Goal: Check status: Check status

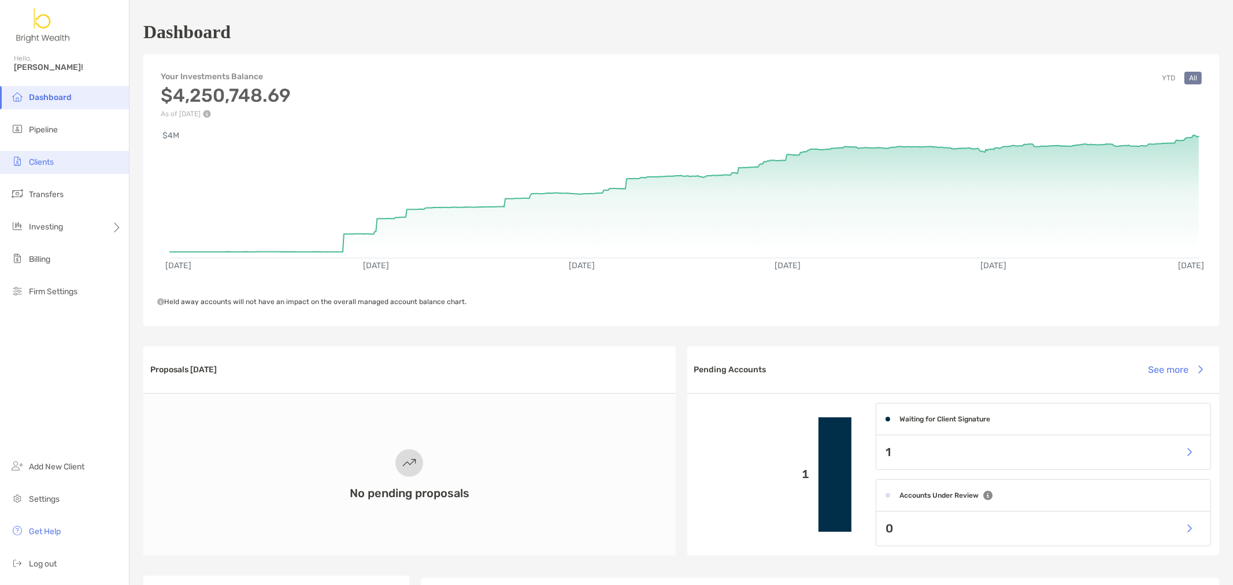
drag, startPoint x: 56, startPoint y: 166, endPoint x: 14, endPoint y: 165, distance: 41.6
click at [51, 166] on li "Clients" at bounding box center [64, 162] width 129 height 23
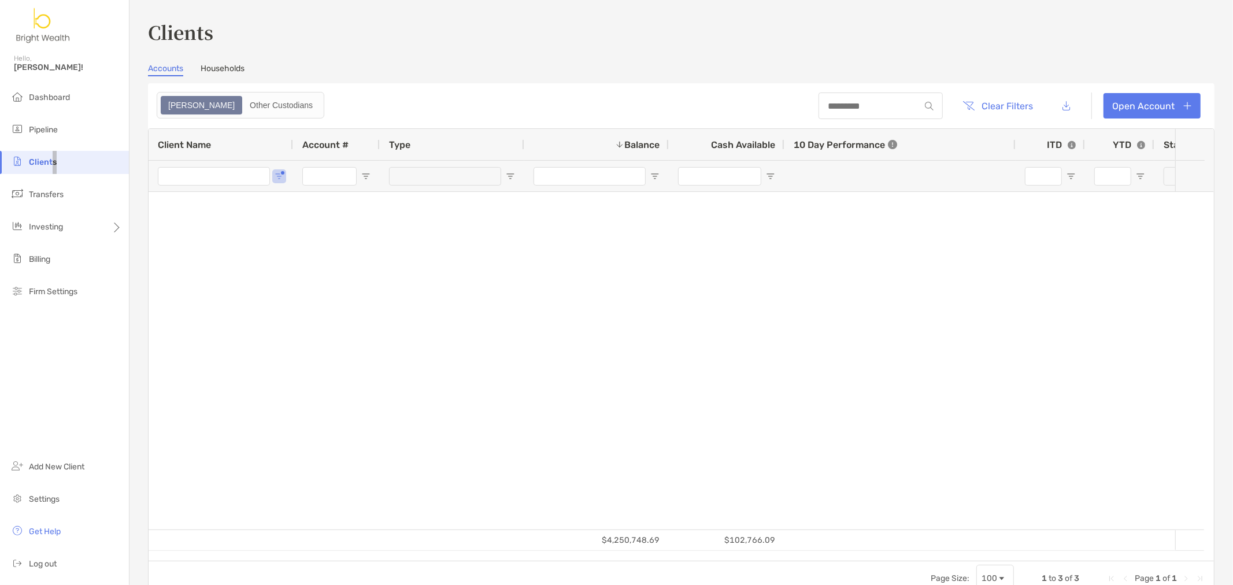
type input "****"
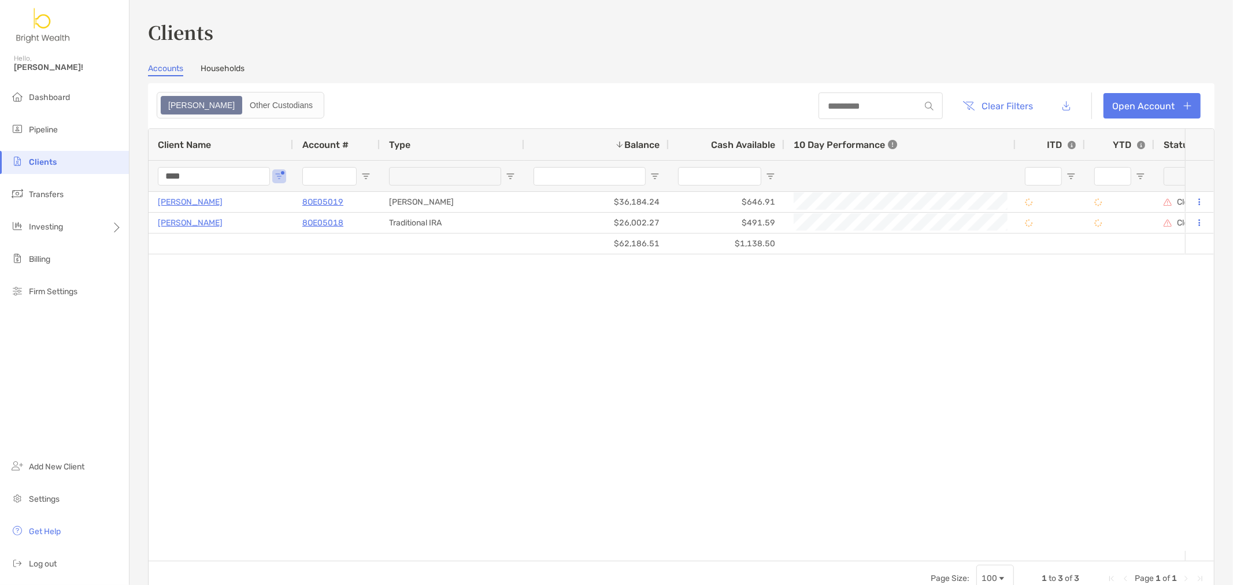
drag, startPoint x: 205, startPoint y: 183, endPoint x: 153, endPoint y: 154, distance: 59.5
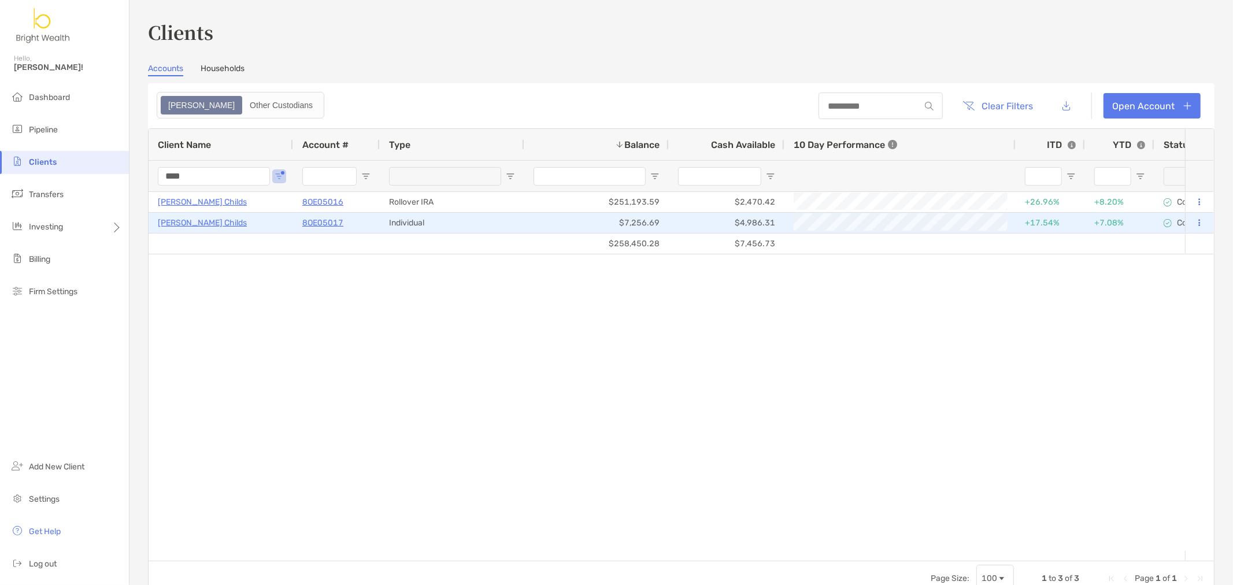
type input "****"
click at [314, 218] on p "8OE05017" at bounding box center [322, 223] width 41 height 14
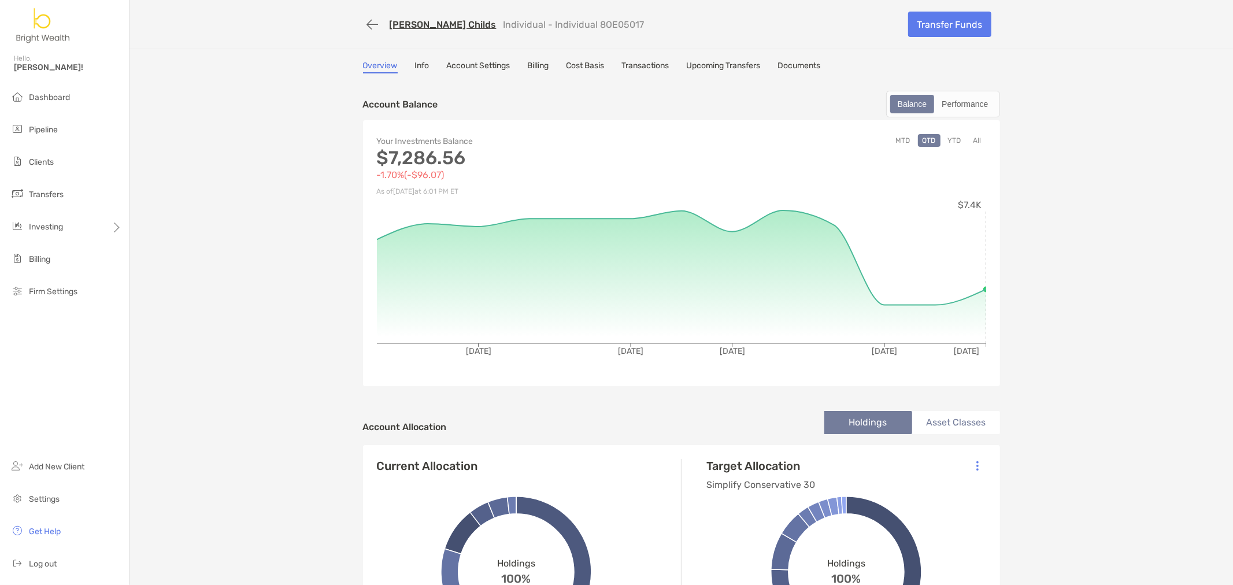
click at [626, 61] on link "Transactions" at bounding box center [645, 67] width 47 height 13
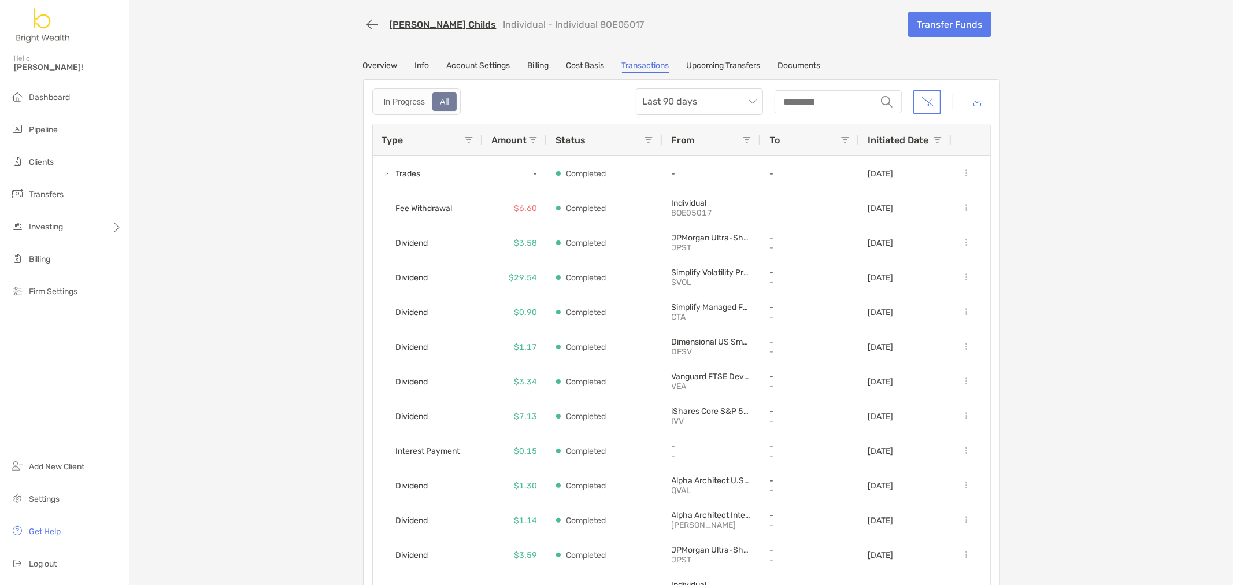
click at [373, 61] on link "Overview" at bounding box center [380, 67] width 35 height 13
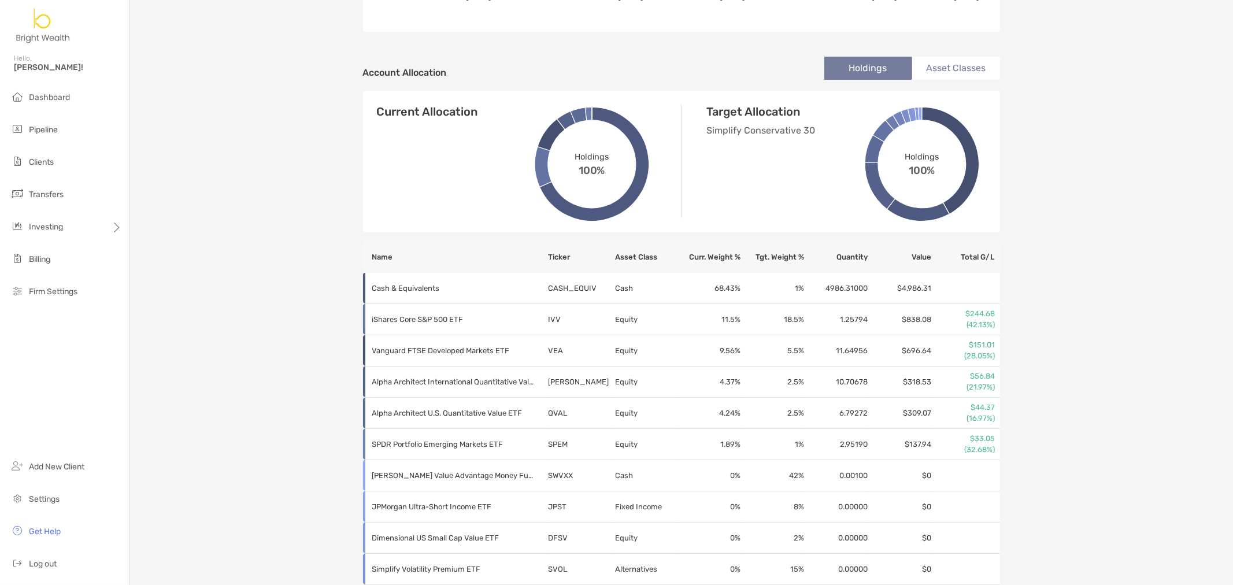
scroll to position [325, 0]
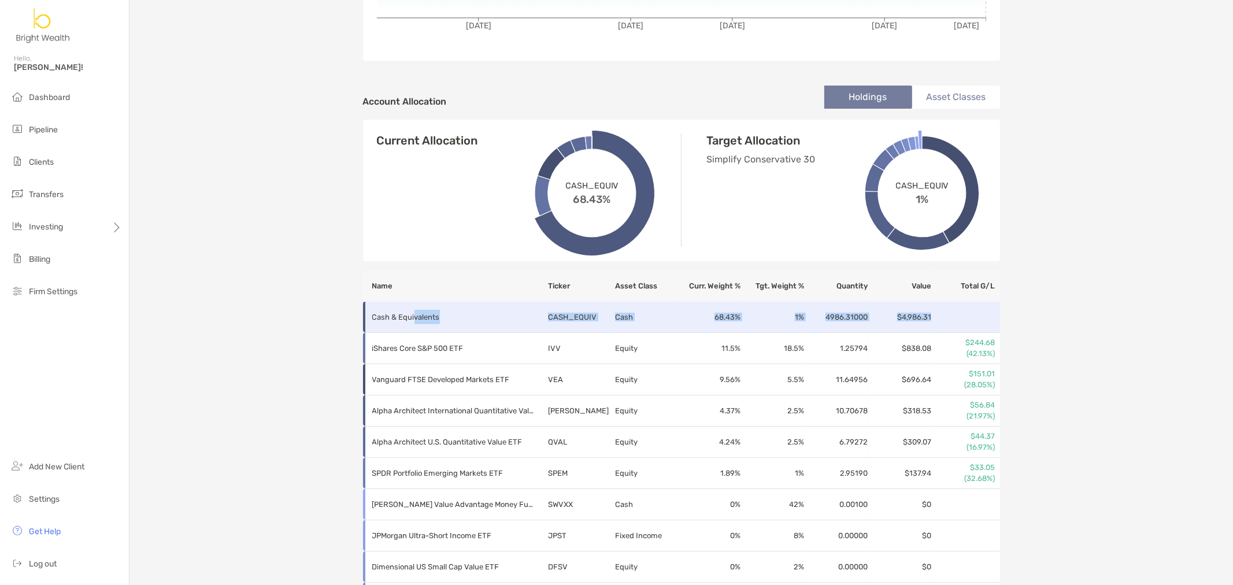
drag, startPoint x: 408, startPoint y: 315, endPoint x: 977, endPoint y: 314, distance: 568.6
click at [977, 314] on tr "Cash & Equivalents CASH_EQUIV Cash 68.43 % 1 % 4986.31000 $4,986.31" at bounding box center [681, 317] width 637 height 31
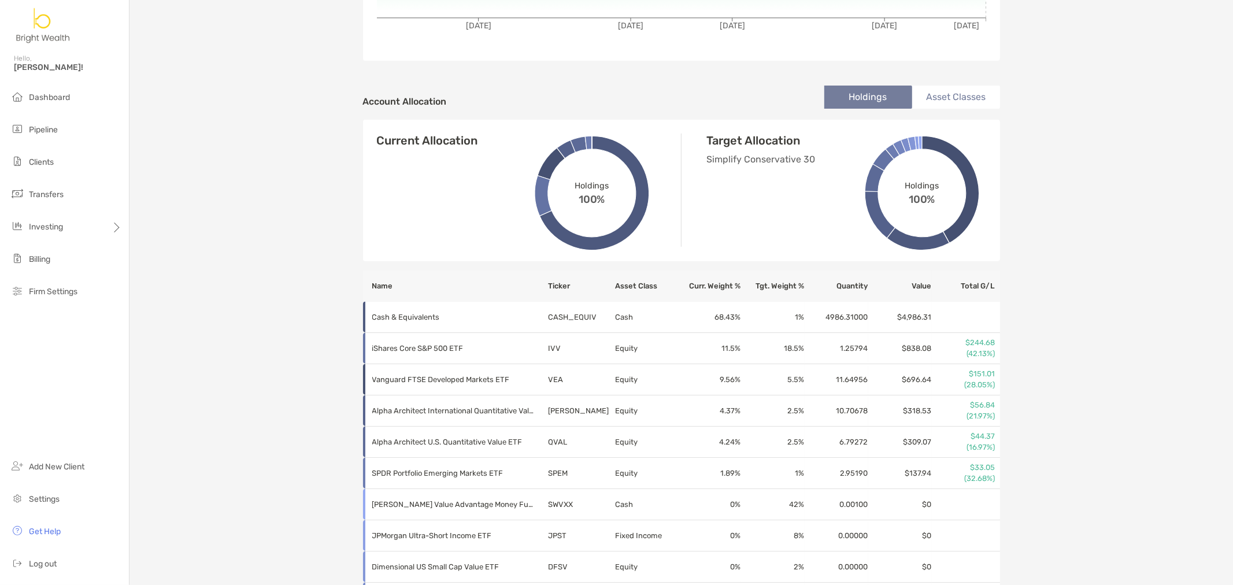
click at [1056, 331] on div "[PERSON_NAME] Childs Individual - Individual 8OE05017 Transfer Funds Overview I…" at bounding box center [680, 160] width 1103 height 970
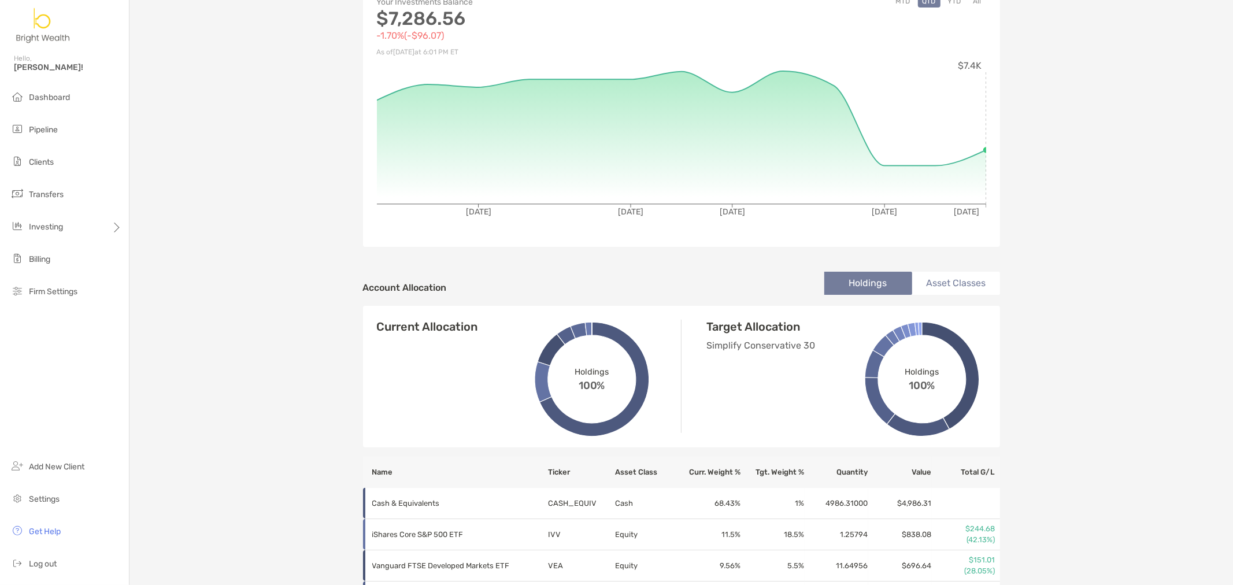
scroll to position [0, 0]
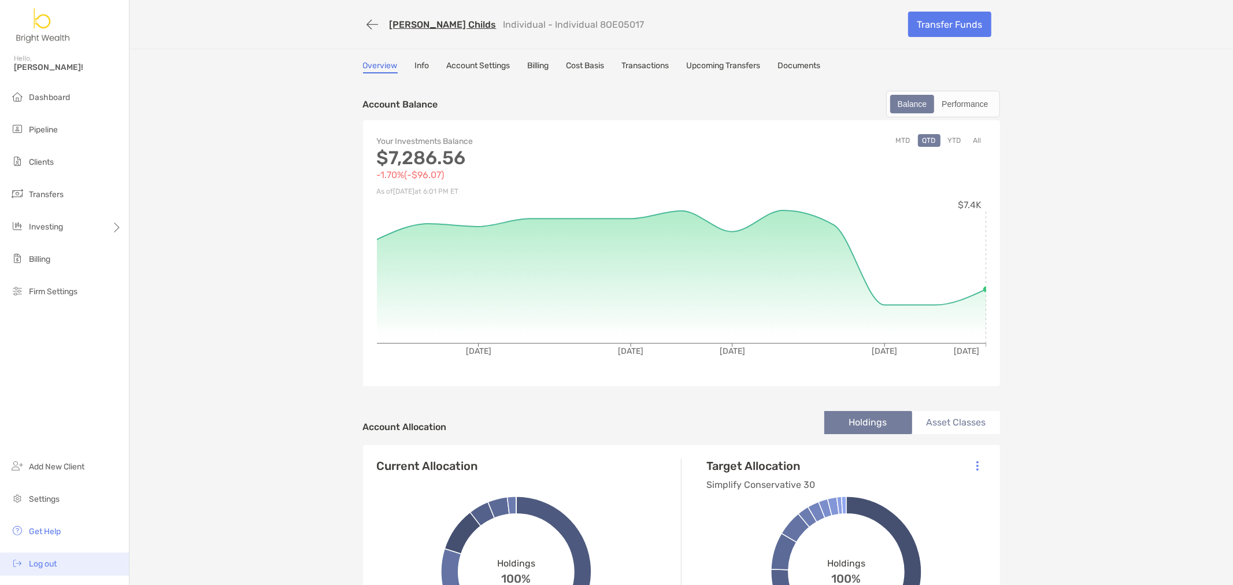
click at [42, 565] on span "Log out" at bounding box center [43, 564] width 28 height 10
